Goal: Use online tool/utility: Use online tool/utility

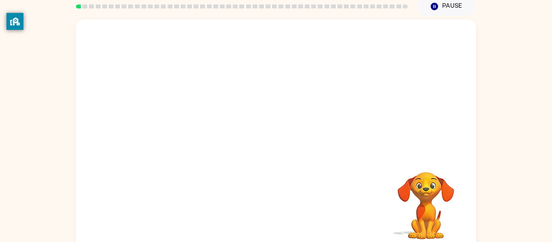
scroll to position [42, 0]
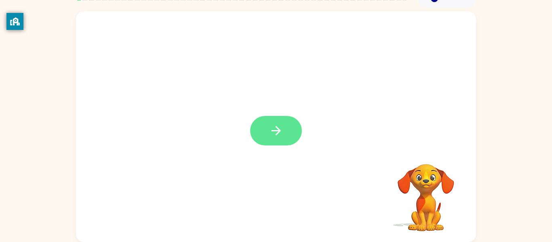
click at [272, 137] on icon "button" at bounding box center [276, 131] width 14 height 14
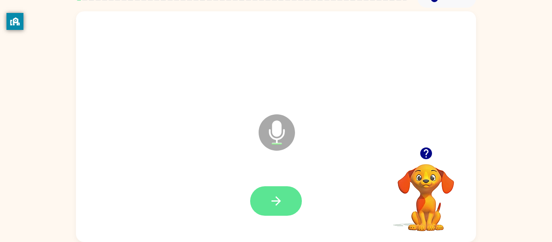
click at [277, 201] on icon "button" at bounding box center [275, 200] width 9 height 9
click at [277, 193] on button "button" at bounding box center [276, 201] width 52 height 30
click at [265, 202] on button "button" at bounding box center [276, 201] width 52 height 30
click at [287, 198] on button "button" at bounding box center [276, 201] width 52 height 30
click at [279, 203] on icon "button" at bounding box center [275, 200] width 9 height 9
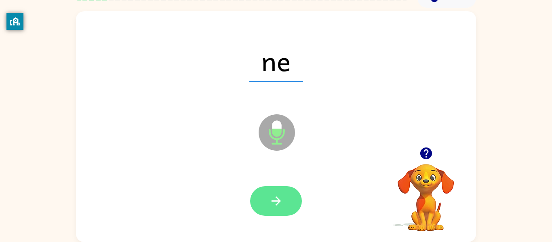
click at [283, 201] on icon "button" at bounding box center [276, 201] width 14 height 14
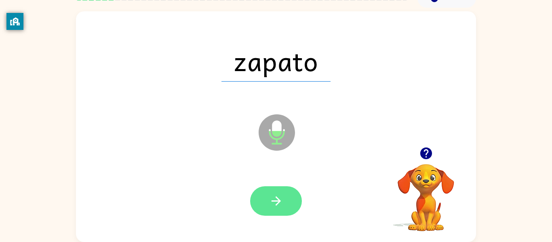
click at [282, 198] on icon "button" at bounding box center [276, 201] width 14 height 14
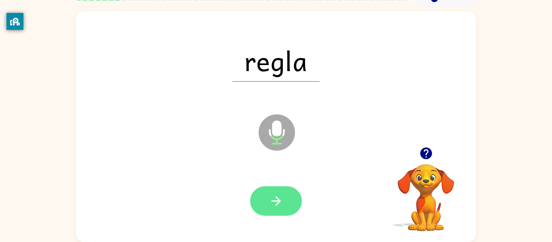
click at [282, 201] on icon "button" at bounding box center [276, 201] width 14 height 14
click at [287, 199] on button "button" at bounding box center [276, 201] width 52 height 30
click at [282, 206] on icon "button" at bounding box center [276, 201] width 14 height 14
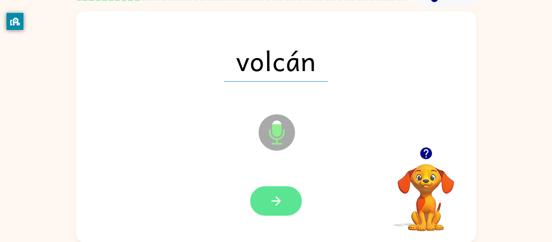
click at [283, 201] on icon "button" at bounding box center [276, 201] width 14 height 14
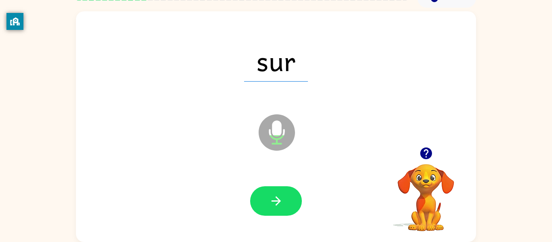
click at [270, 236] on div "sur Microphone The Microphone is here when it is your turn to talk" at bounding box center [276, 126] width 400 height 231
click at [284, 198] on button "button" at bounding box center [276, 201] width 52 height 30
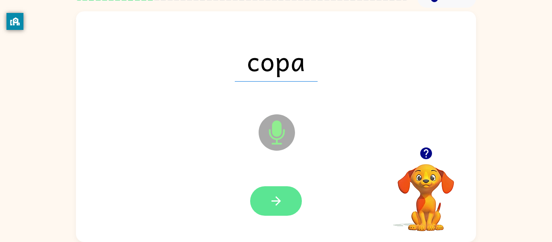
click at [277, 198] on icon "button" at bounding box center [275, 200] width 9 height 9
click at [282, 198] on icon "button" at bounding box center [276, 201] width 14 height 14
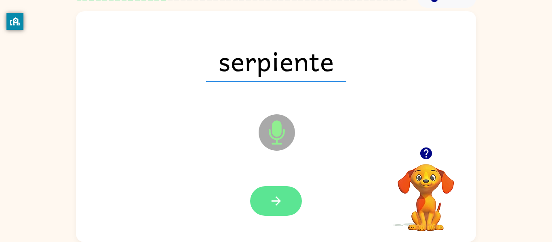
click at [266, 202] on button "button" at bounding box center [276, 201] width 52 height 30
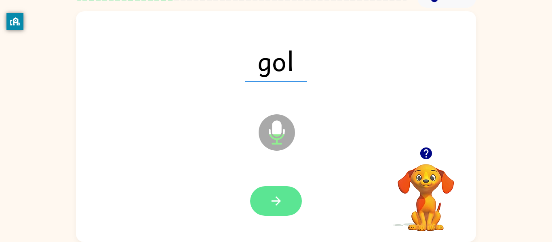
click at [280, 200] on icon "button" at bounding box center [276, 201] width 14 height 14
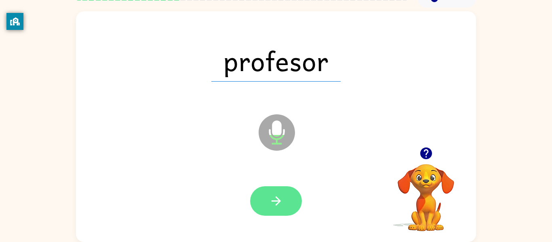
click at [281, 211] on button "button" at bounding box center [276, 201] width 52 height 30
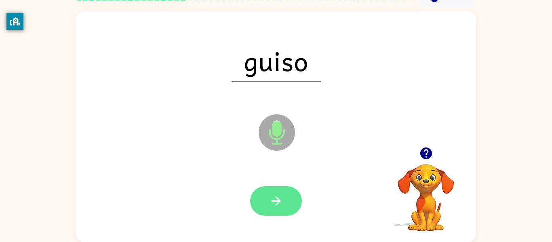
click at [285, 203] on button "button" at bounding box center [276, 201] width 52 height 30
click at [279, 195] on icon "button" at bounding box center [276, 201] width 14 height 14
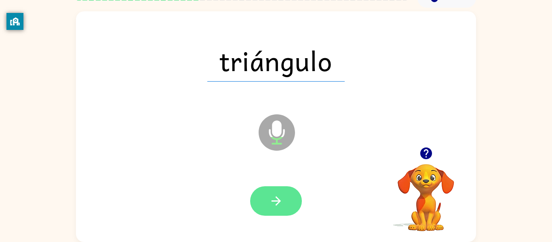
click at [271, 195] on icon "button" at bounding box center [276, 201] width 14 height 14
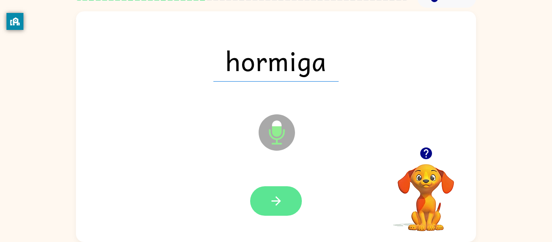
click at [275, 202] on icon "button" at bounding box center [276, 201] width 14 height 14
click at [280, 205] on icon "button" at bounding box center [276, 201] width 14 height 14
click at [274, 205] on icon "button" at bounding box center [276, 201] width 14 height 14
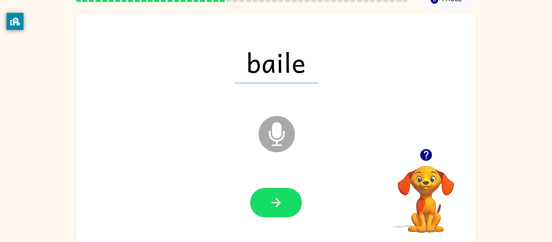
scroll to position [39, 0]
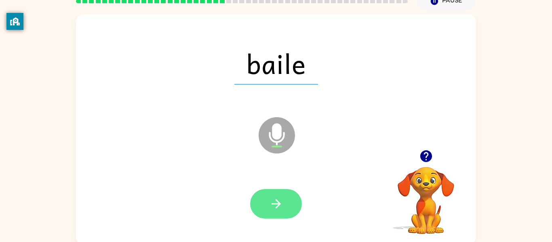
click at [277, 200] on icon "button" at bounding box center [276, 204] width 14 height 14
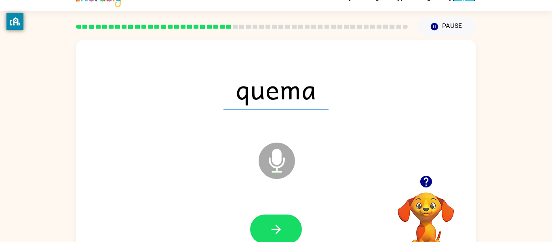
scroll to position [14, 0]
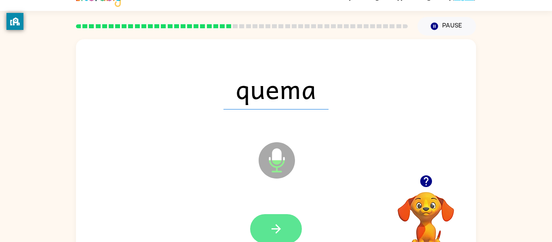
click at [280, 238] on button "button" at bounding box center [276, 229] width 52 height 30
click at [272, 230] on icon "button" at bounding box center [276, 229] width 14 height 14
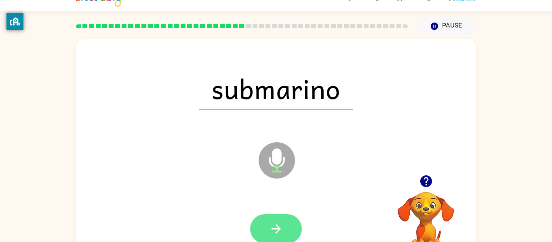
click at [284, 225] on button "button" at bounding box center [276, 229] width 52 height 30
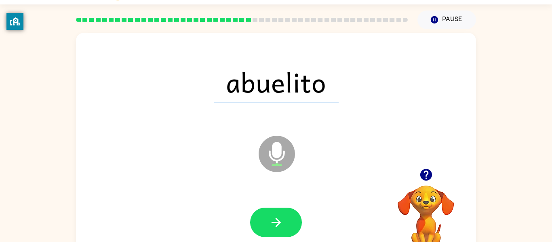
scroll to position [32, 0]
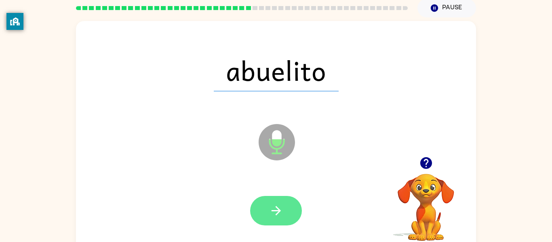
click at [278, 209] on icon "button" at bounding box center [275, 210] width 9 height 9
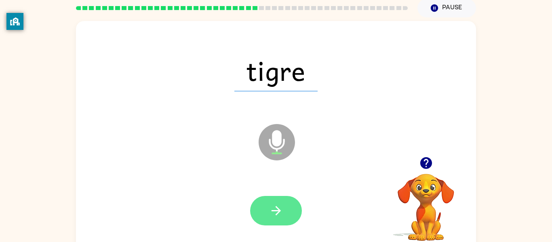
click at [274, 218] on button "button" at bounding box center [276, 211] width 52 height 30
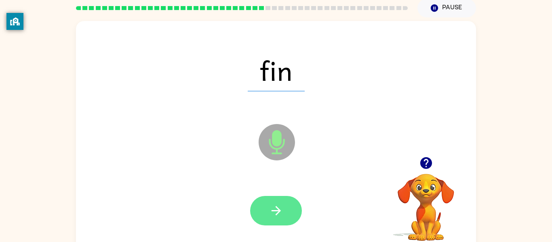
click at [287, 210] on button "button" at bounding box center [276, 211] width 52 height 30
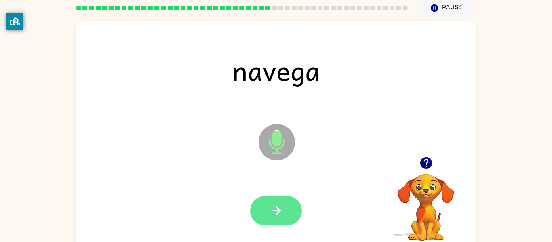
click at [276, 198] on button "button" at bounding box center [276, 211] width 52 height 30
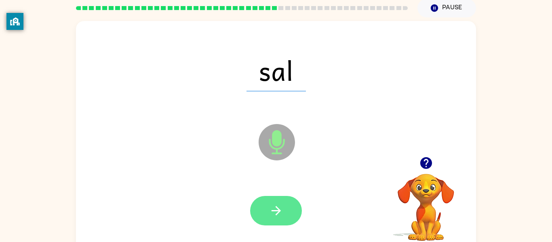
click at [277, 209] on icon "button" at bounding box center [276, 211] width 14 height 14
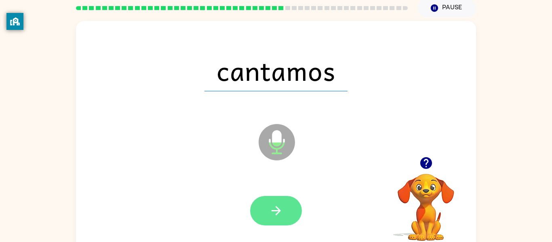
click at [276, 211] on icon "button" at bounding box center [275, 210] width 9 height 9
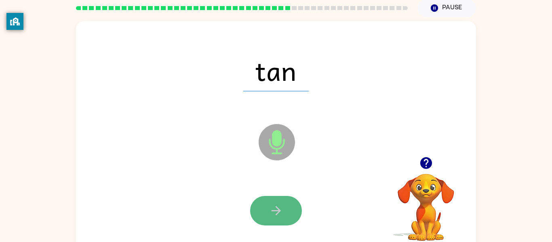
click at [268, 210] on button "button" at bounding box center [276, 211] width 52 height 30
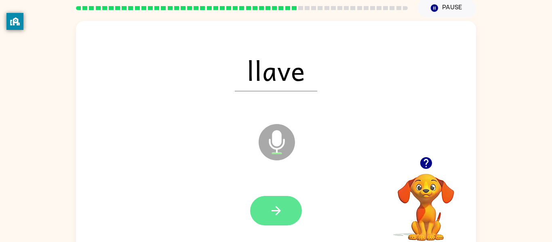
click at [284, 214] on button "button" at bounding box center [276, 211] width 52 height 30
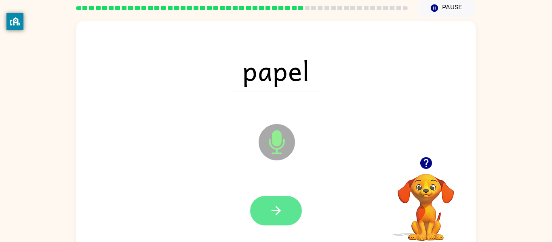
click at [284, 210] on button "button" at bounding box center [276, 211] width 52 height 30
click at [286, 207] on button "button" at bounding box center [276, 211] width 52 height 30
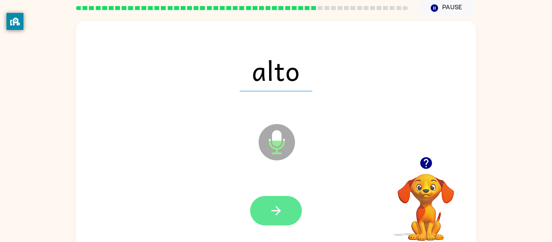
click at [277, 220] on button "button" at bounding box center [276, 211] width 52 height 30
click at [273, 210] on icon "button" at bounding box center [276, 211] width 14 height 14
click at [277, 217] on icon "button" at bounding box center [276, 211] width 14 height 14
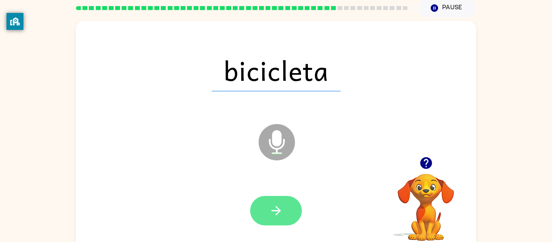
click at [274, 209] on icon "button" at bounding box center [276, 211] width 14 height 14
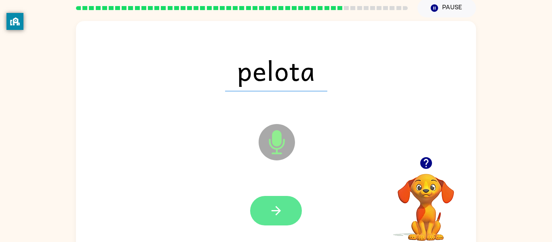
click at [287, 203] on button "button" at bounding box center [276, 211] width 52 height 30
click at [286, 202] on button "button" at bounding box center [276, 211] width 52 height 30
click at [293, 207] on button "button" at bounding box center [276, 211] width 52 height 30
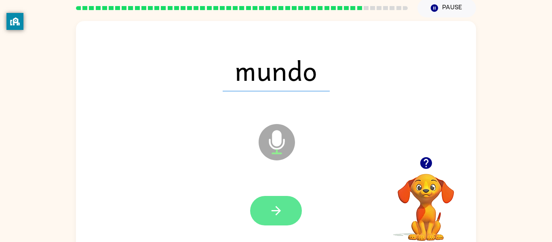
click at [275, 216] on icon "button" at bounding box center [276, 211] width 14 height 14
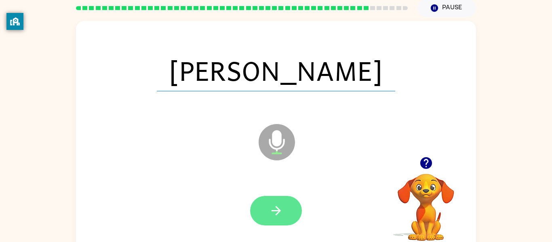
click at [275, 221] on button "button" at bounding box center [276, 211] width 52 height 30
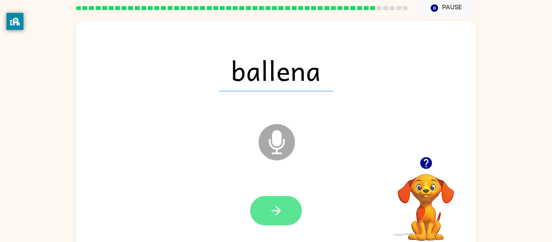
click at [285, 218] on button "button" at bounding box center [276, 211] width 52 height 30
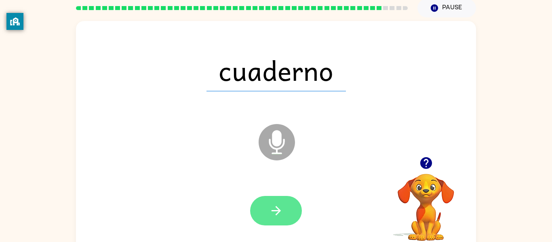
click at [274, 200] on button "button" at bounding box center [276, 211] width 52 height 30
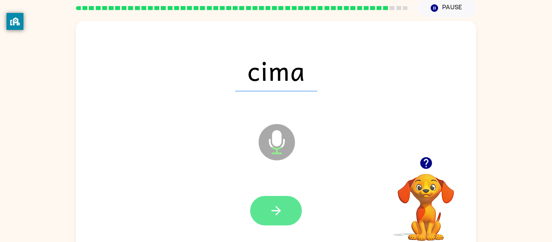
click at [270, 213] on icon "button" at bounding box center [276, 211] width 14 height 14
click at [279, 214] on icon "button" at bounding box center [276, 211] width 14 height 14
click at [274, 199] on button "button" at bounding box center [276, 211] width 52 height 30
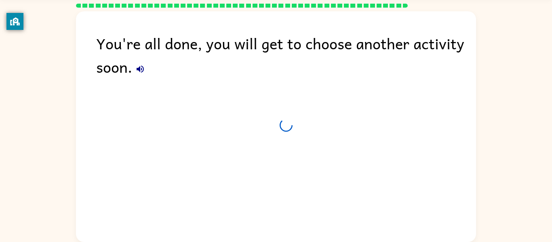
scroll to position [25, 0]
